Goal: Task Accomplishment & Management: Complete application form

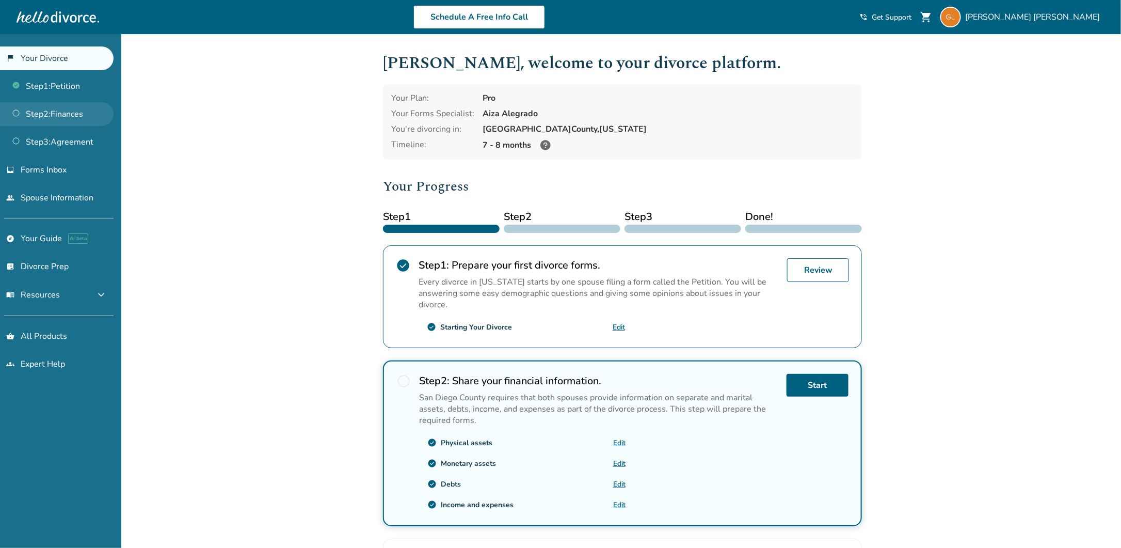
click at [52, 115] on link "Step 2 : Finances" at bounding box center [57, 114] width 114 height 24
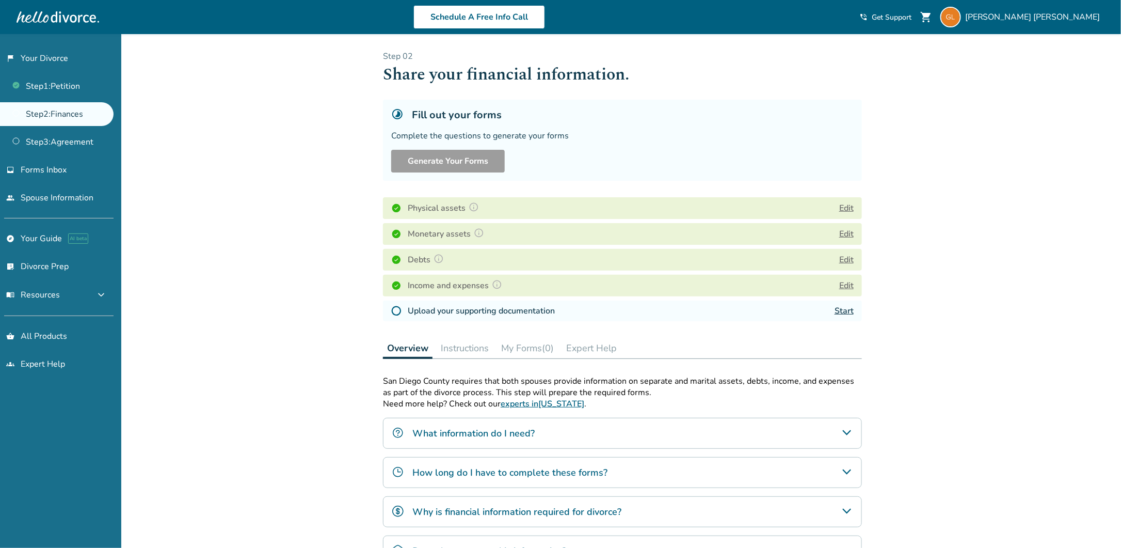
click at [847, 309] on link "Start" at bounding box center [844, 310] width 19 height 11
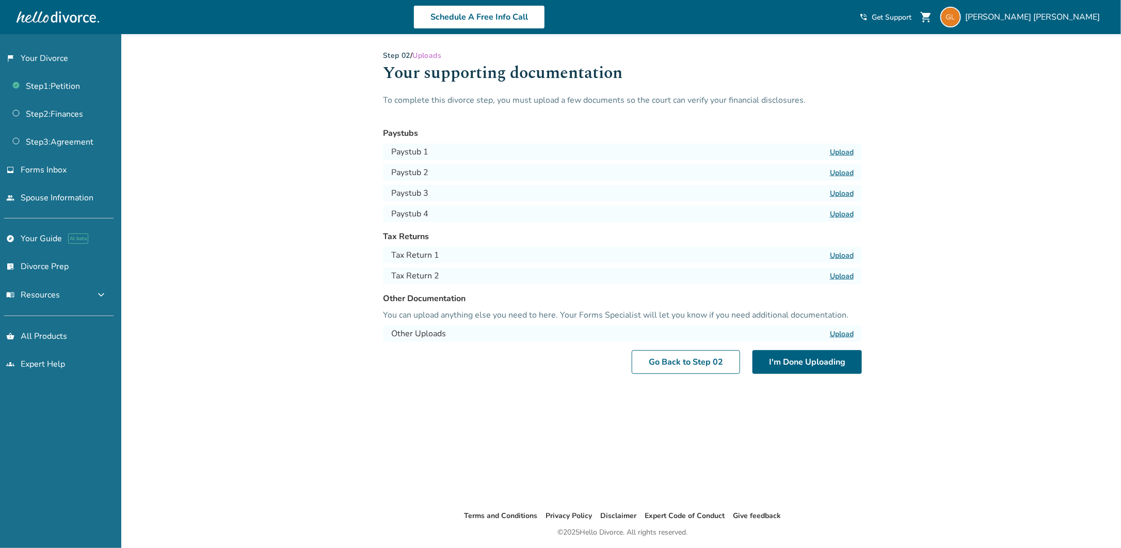
click at [847, 150] on label "Upload" at bounding box center [842, 152] width 24 height 10
click at [0, 0] on input "Upload" at bounding box center [0, 0] width 0 height 0
click at [834, 173] on label "Upload" at bounding box center [842, 173] width 24 height 10
click at [0, 0] on input "Upload" at bounding box center [0, 0] width 0 height 0
click at [839, 194] on label "Upload" at bounding box center [842, 193] width 24 height 10
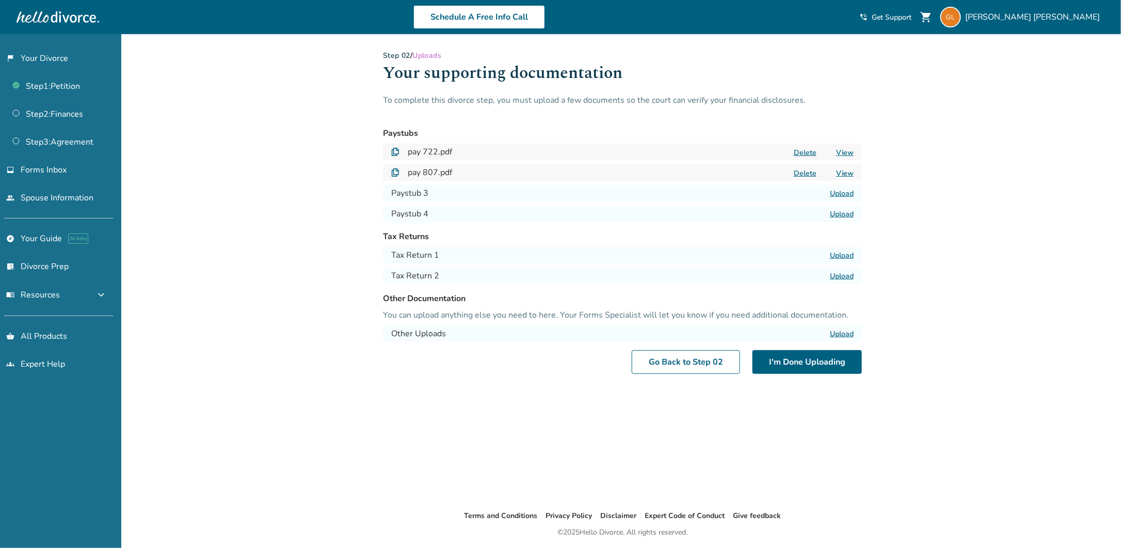
click at [0, 0] on input "Upload" at bounding box center [0, 0] width 0 height 0
click at [846, 214] on label "Upload" at bounding box center [842, 214] width 24 height 10
click at [0, 0] on input "Upload" at bounding box center [0, 0] width 0 height 0
click at [841, 251] on label "Upload" at bounding box center [842, 255] width 24 height 10
click at [0, 0] on input "Upload" at bounding box center [0, 0] width 0 height 0
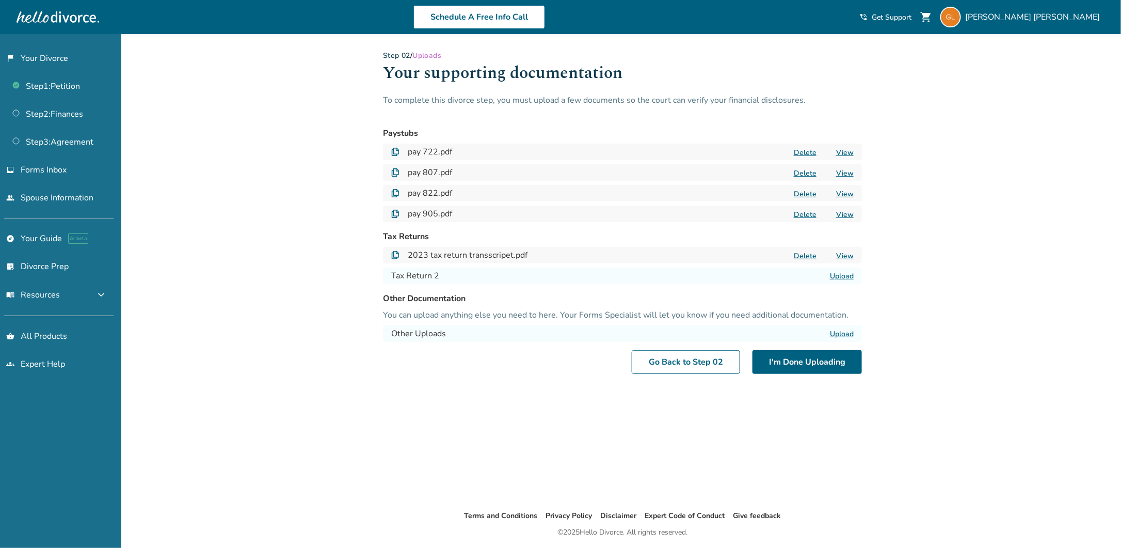
click at [837, 279] on label "Upload" at bounding box center [842, 276] width 24 height 10
click at [0, 0] on input "Upload" at bounding box center [0, 0] width 0 height 0
click at [782, 367] on button "I'm Done Uploading" at bounding box center [807, 362] width 109 height 24
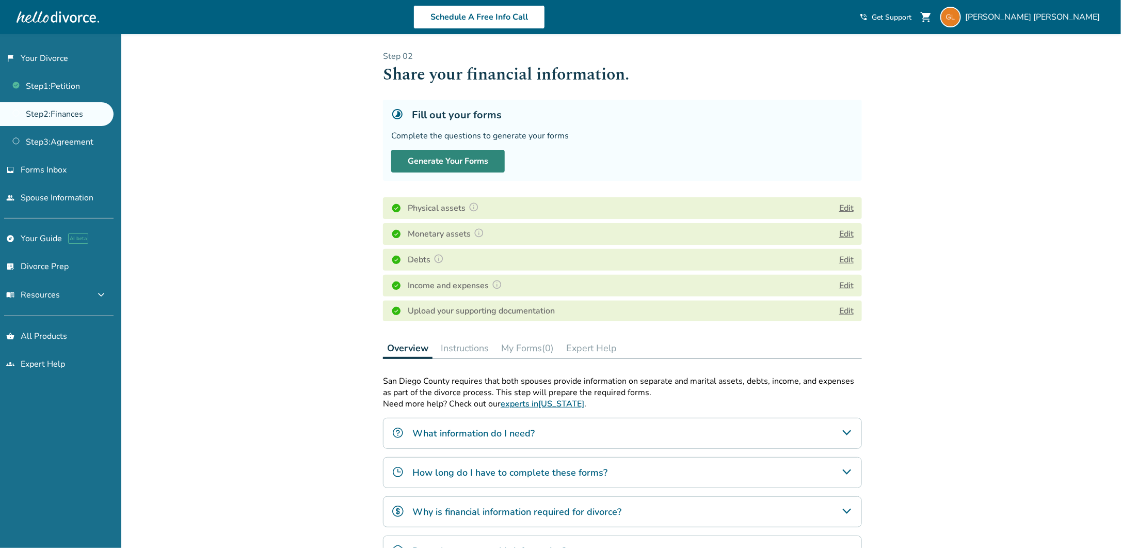
click at [411, 160] on button "Generate Your Forms" at bounding box center [448, 161] width 114 height 23
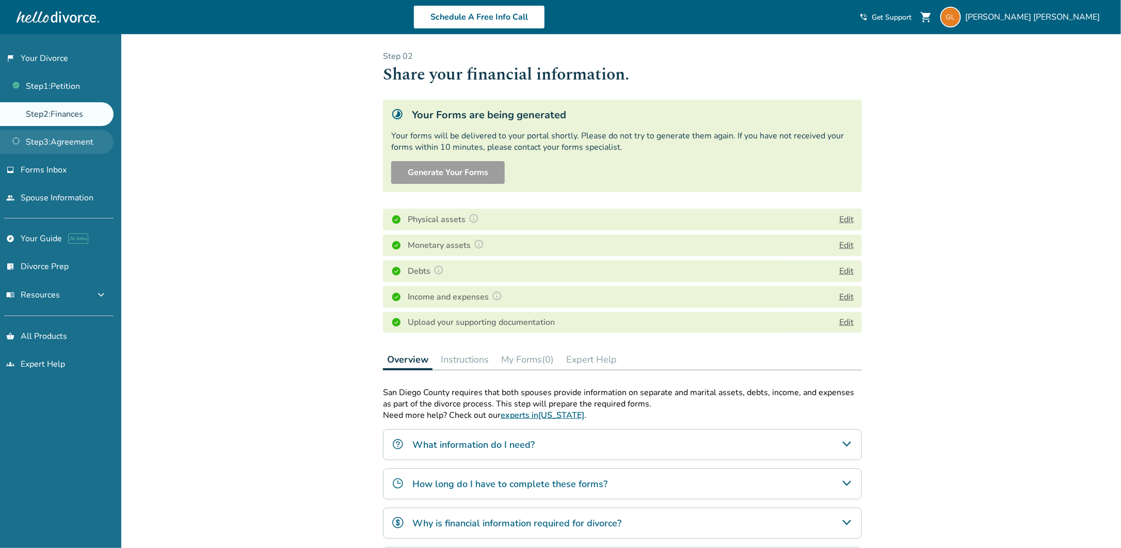
click at [61, 143] on link "Step 3 : Agreement" at bounding box center [57, 142] width 114 height 24
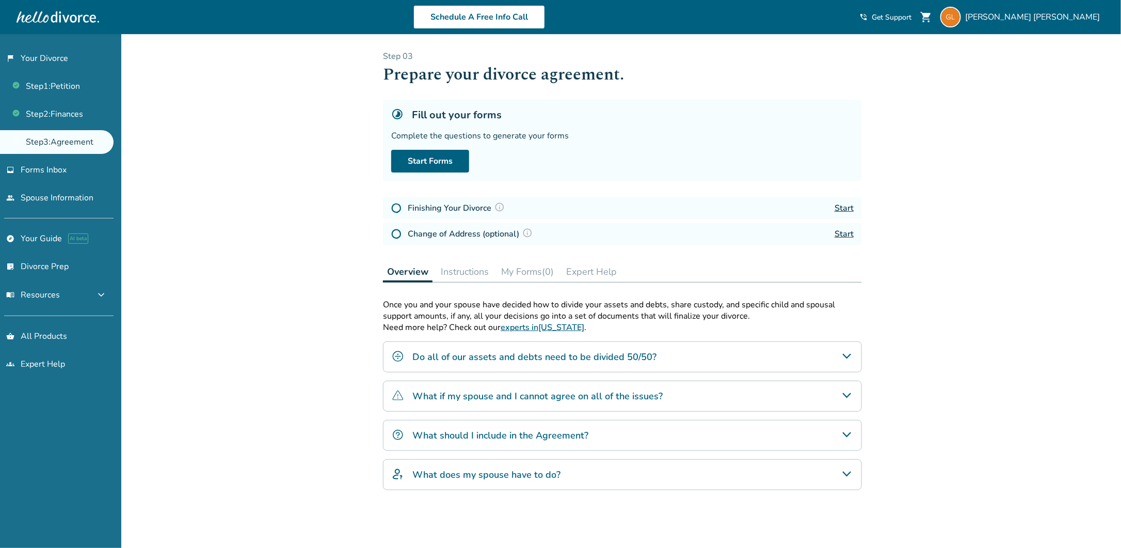
click at [847, 208] on link "Start" at bounding box center [844, 207] width 19 height 11
